Goal: Information Seeking & Learning: Learn about a topic

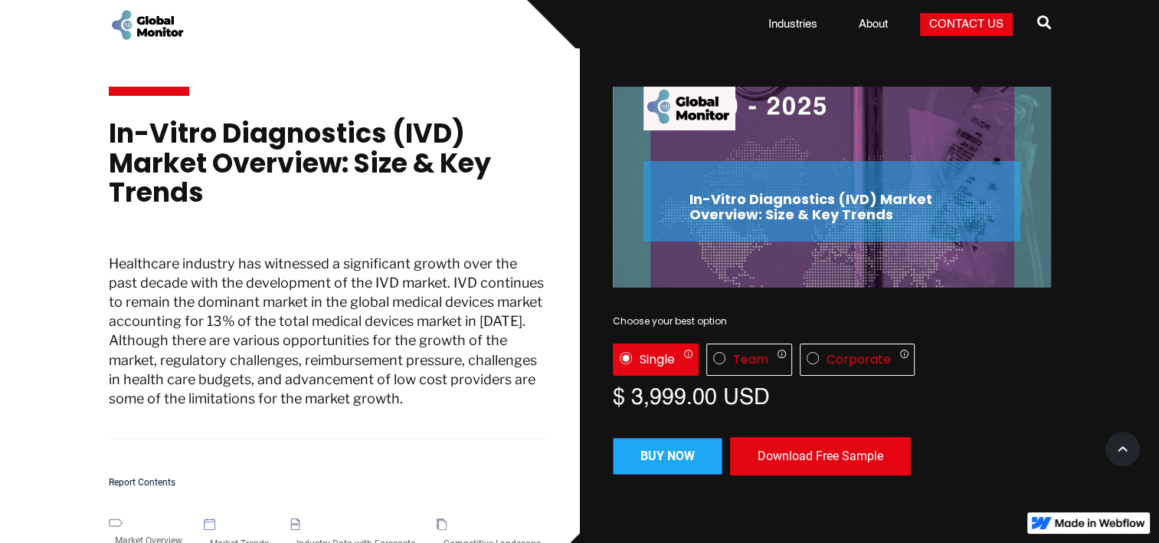
click at [897, 211] on h2 "In-Vitro Diagnostics (IVD) Market Overview: Size & Key Trends" at bounding box center [832, 207] width 285 height 31
click at [412, 250] on div "In-Vitro Diagnostics (IVD) Market Overview: Size & Key Trends Healthcare indust…" at bounding box center [328, 283] width 438 height 374
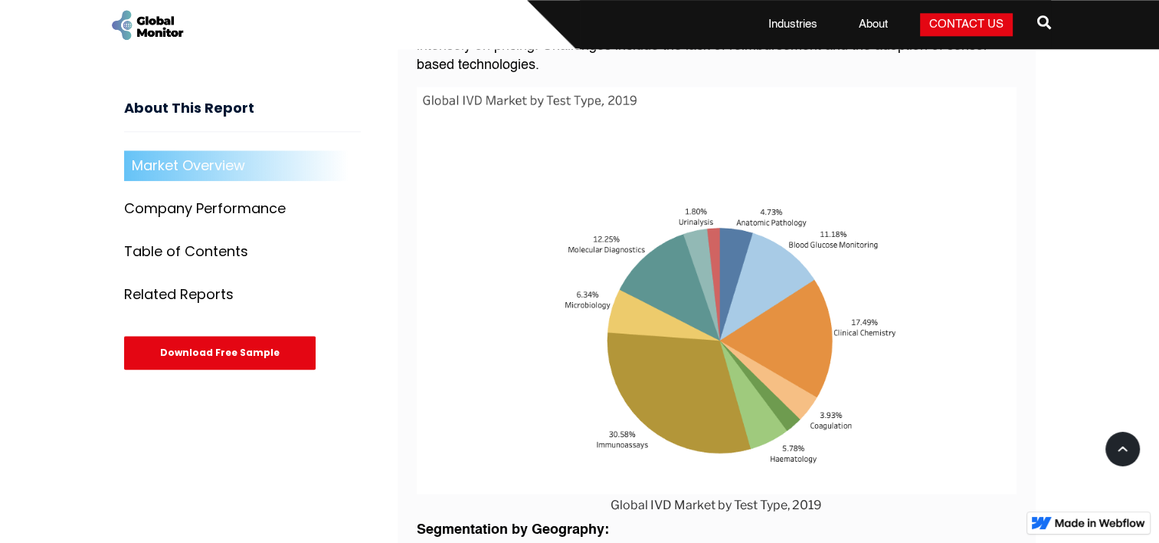
scroll to position [1762, 0]
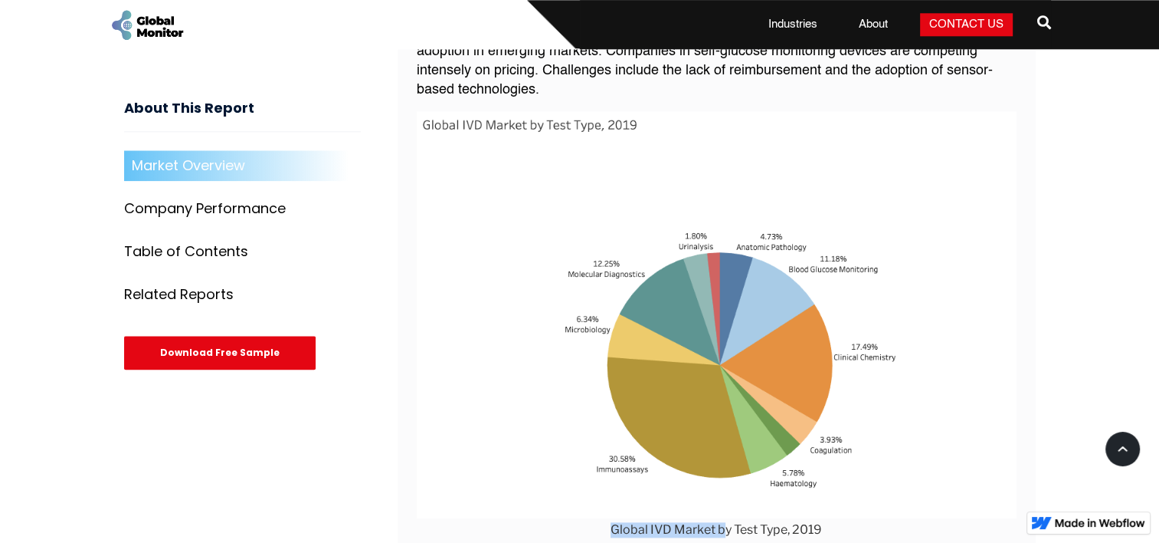
drag, startPoint x: 620, startPoint y: 514, endPoint x: 723, endPoint y: 510, distance: 103.5
click at [723, 522] on figcaption "Global IVD Market by Test Type, 2019" at bounding box center [717, 529] width 600 height 15
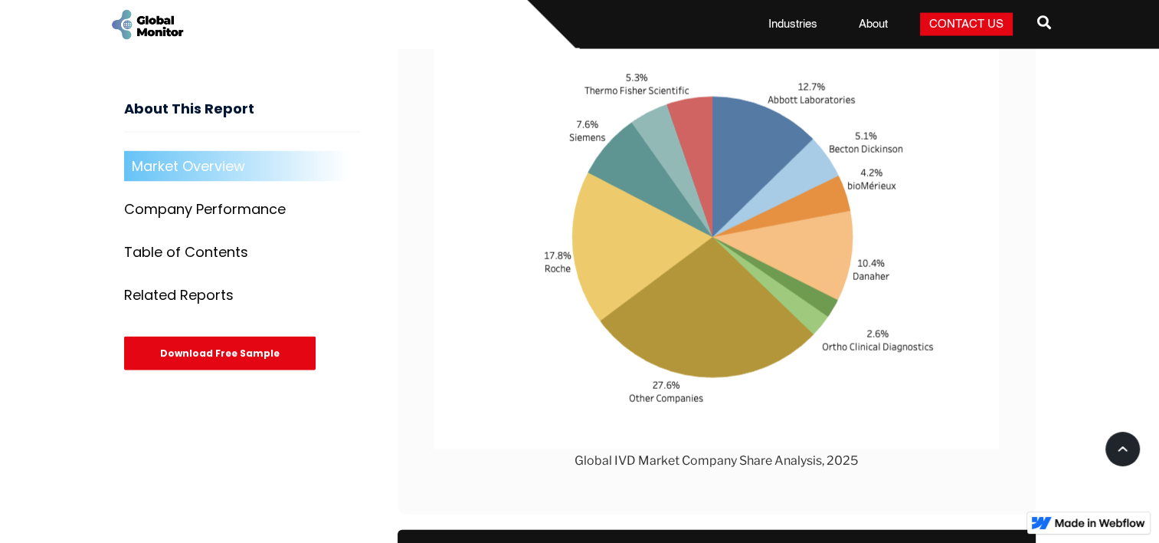
scroll to position [3142, 0]
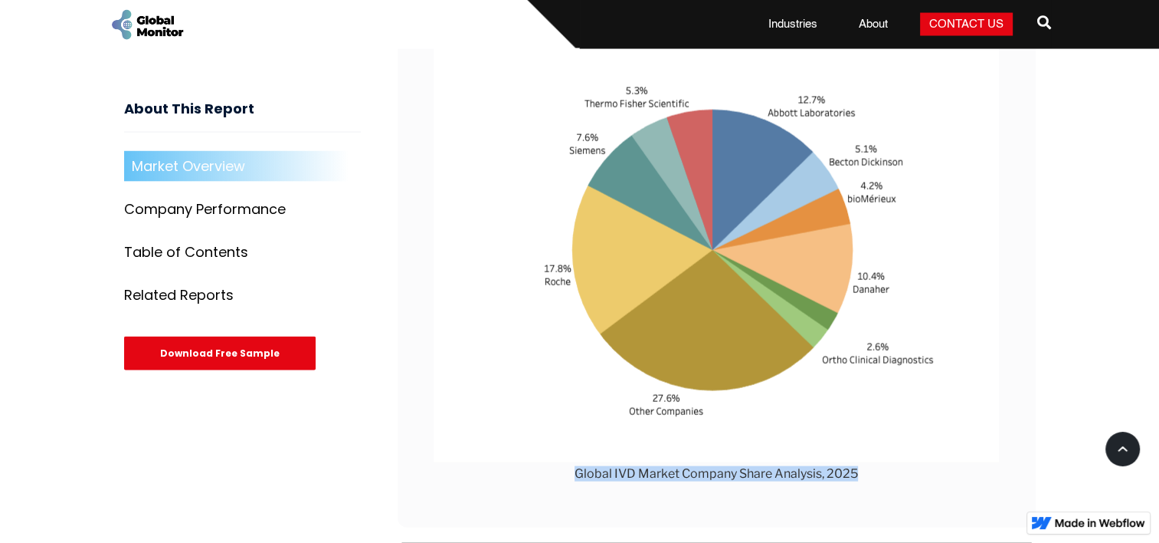
drag, startPoint x: 565, startPoint y: 462, endPoint x: 910, endPoint y: 476, distance: 345.1
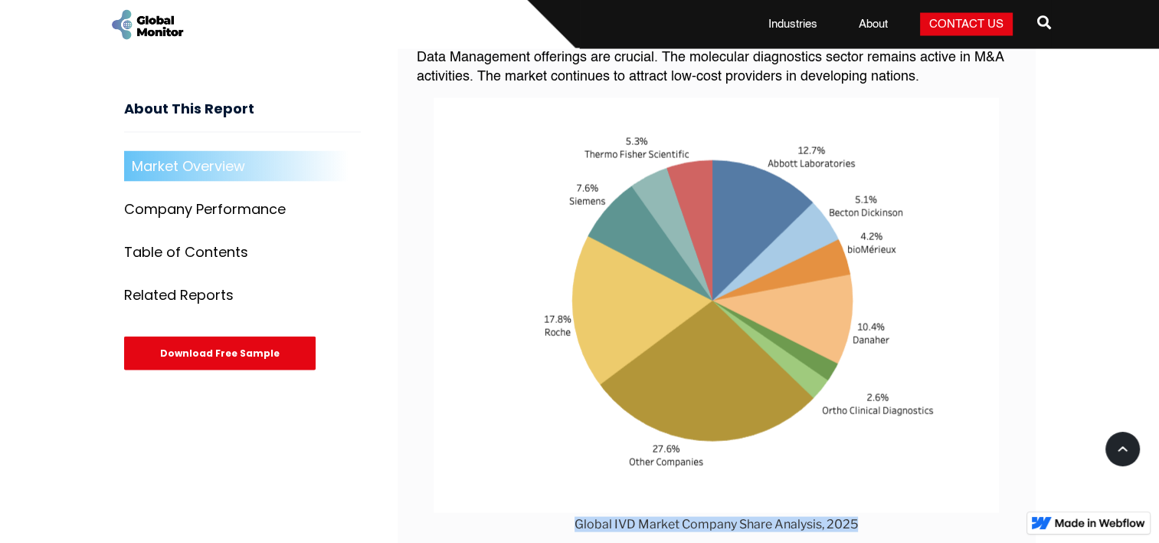
scroll to position [3065, 0]
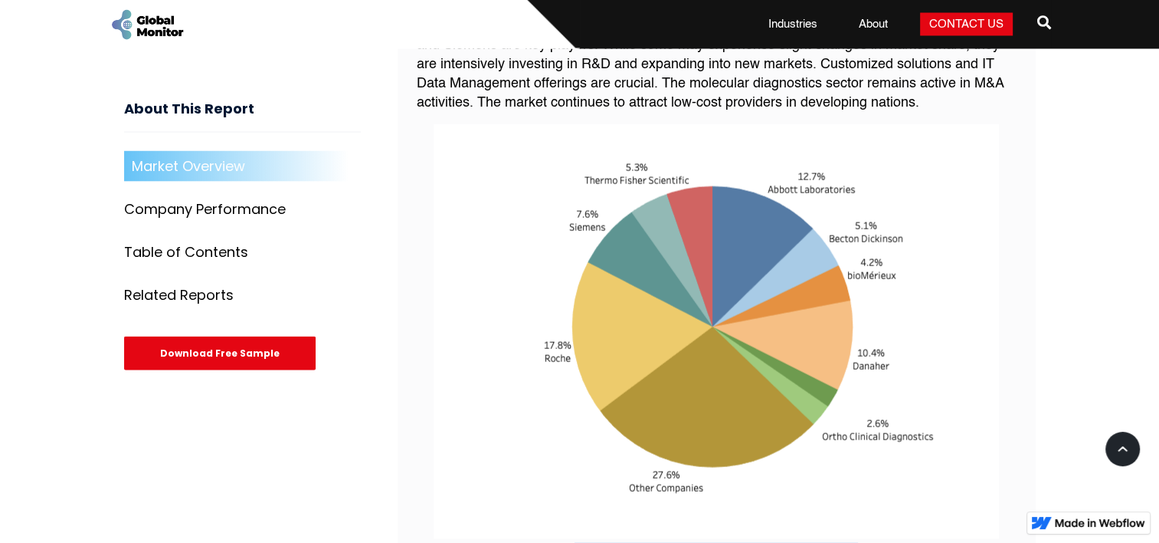
click at [752, 414] on img at bounding box center [716, 331] width 565 height 415
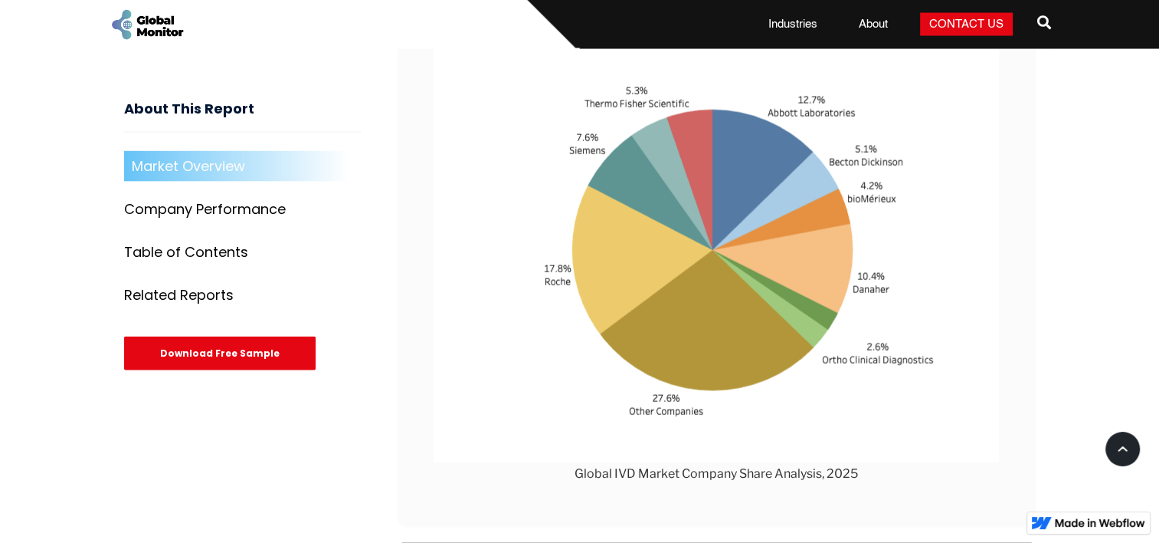
click at [1008, 277] on figure "Global IVD Market Company Share Analysis, 2025" at bounding box center [717, 265] width 600 height 434
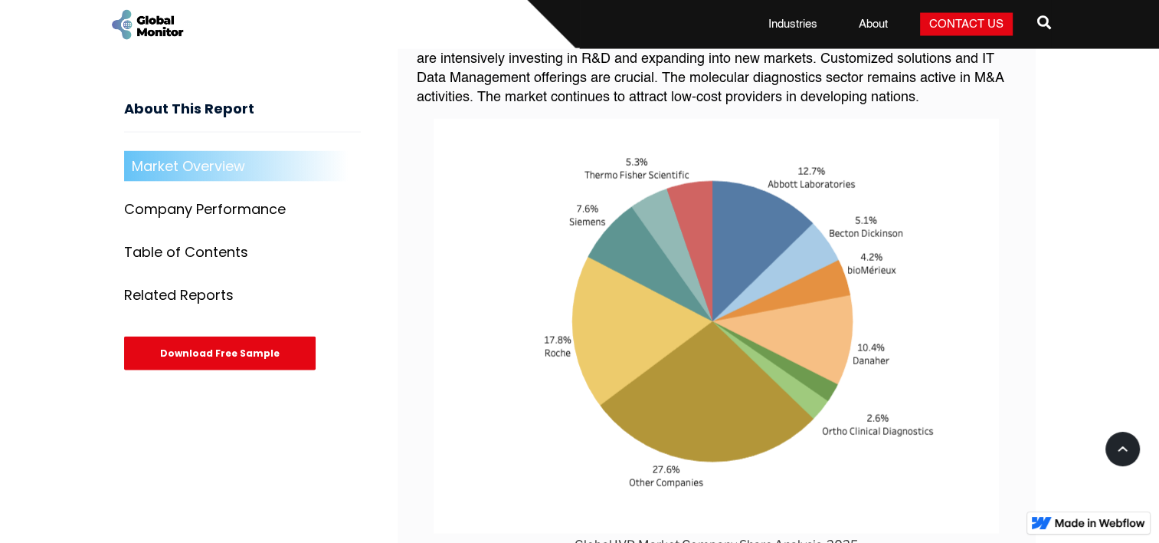
scroll to position [3080, 0]
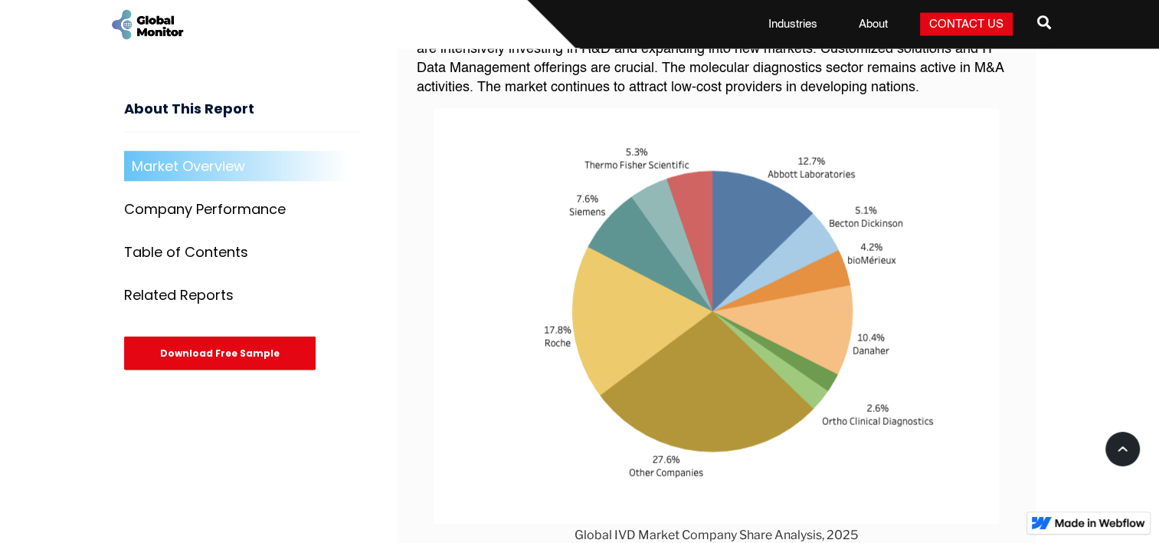
click at [851, 505] on img at bounding box center [716, 316] width 565 height 415
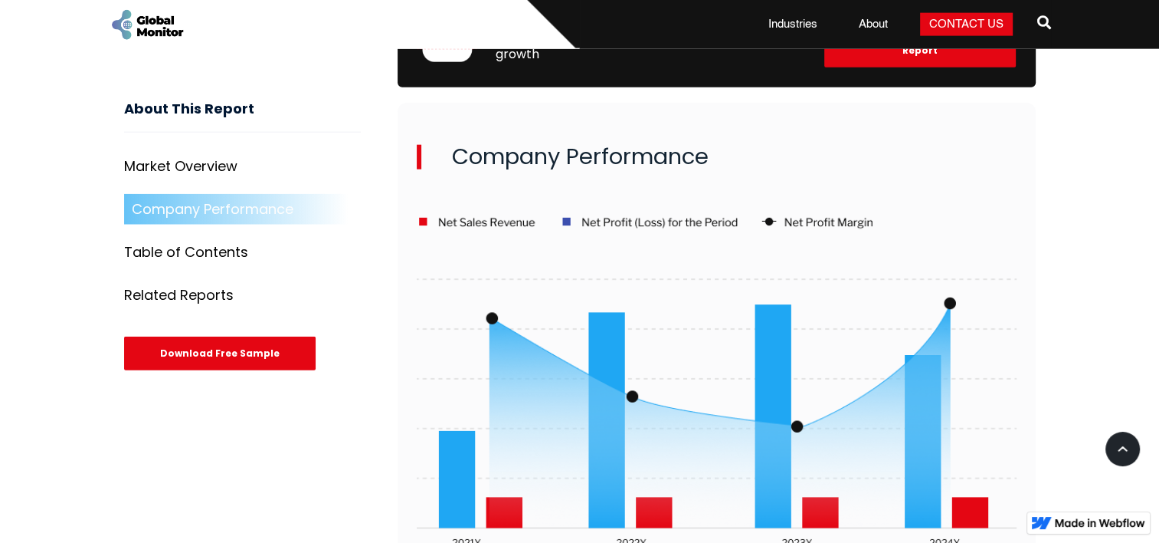
scroll to position [3847, 0]
